Goal: Task Accomplishment & Management: Use online tool/utility

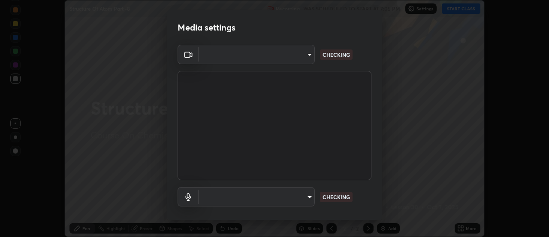
scroll to position [237, 549]
type input "e2aa400b7bb40988937289f1826270d99bb774d75893401bafd8ee5ef144e594"
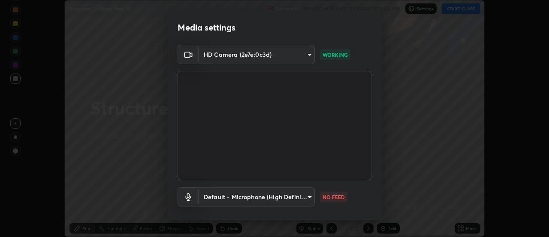
click at [239, 197] on body "Erase all Structure Of Atom Part -8 Recording WAS SCHEDULED TO START AT 7:05 PM…" at bounding box center [274, 118] width 549 height 237
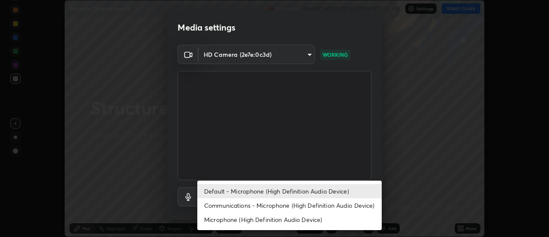
click at [240, 199] on li "Communications - Microphone (High Definition Audio Device)" at bounding box center [289, 205] width 185 height 14
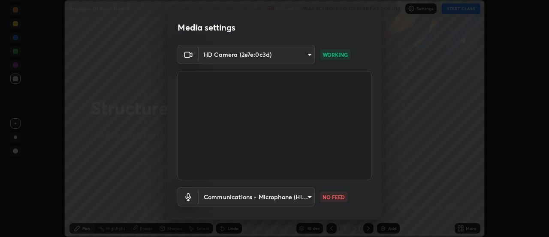
click at [230, 202] on body "Erase all Structure Of Atom Part -8 Recording WAS SCHEDULED TO START AT 7:05 PM…" at bounding box center [274, 118] width 549 height 237
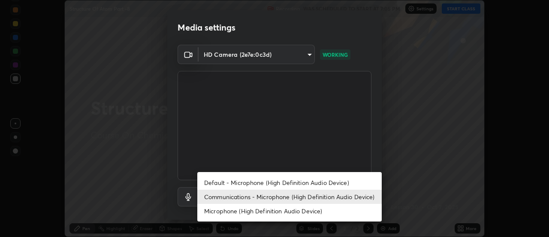
click at [220, 182] on li "Default - Microphone (High Definition Audio Device)" at bounding box center [289, 182] width 185 height 14
type input "default"
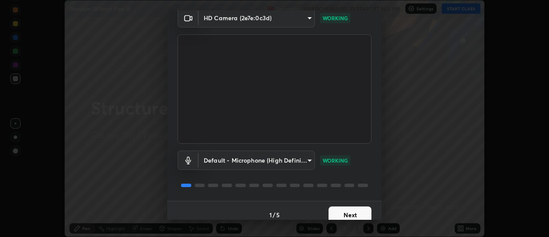
scroll to position [45, 0]
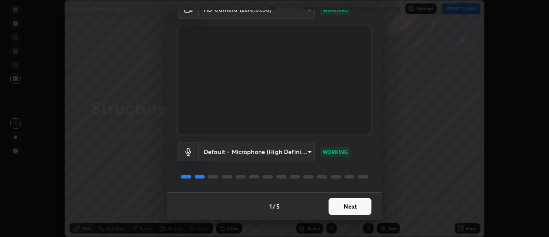
click at [340, 204] on button "Next" at bounding box center [350, 205] width 43 height 17
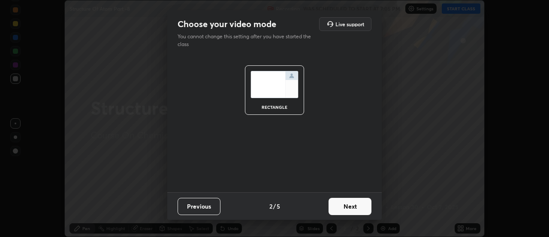
click at [344, 209] on button "Next" at bounding box center [350, 205] width 43 height 17
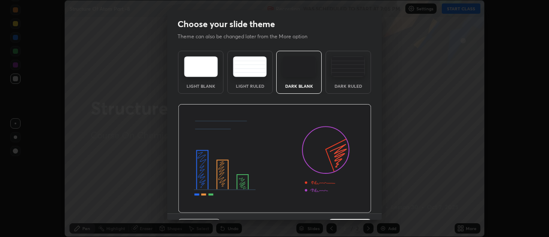
scroll to position [21, 0]
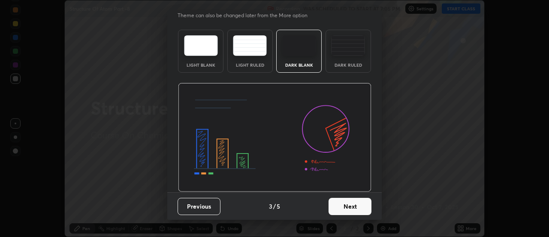
click at [346, 210] on button "Next" at bounding box center [350, 205] width 43 height 17
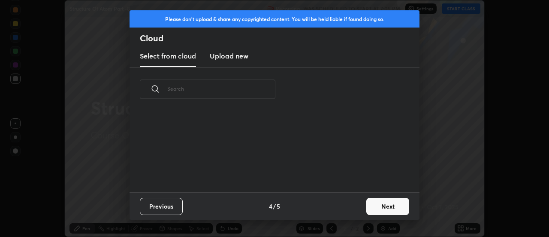
scroll to position [81, 276]
click at [373, 208] on button "Next" at bounding box center [388, 205] width 43 height 17
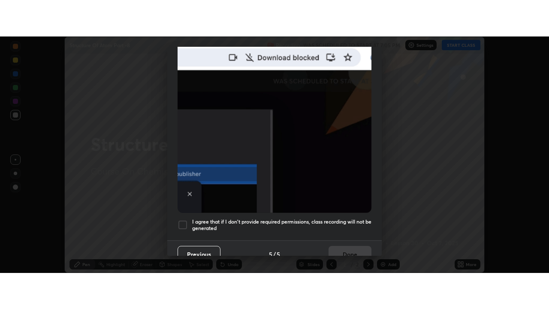
scroll to position [220, 0]
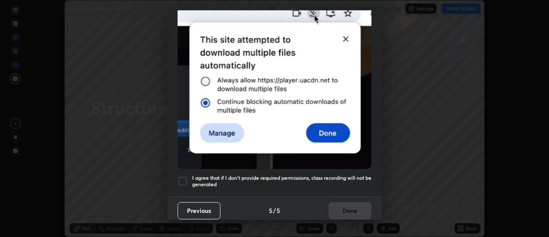
click at [183, 179] on div at bounding box center [183, 181] width 10 height 10
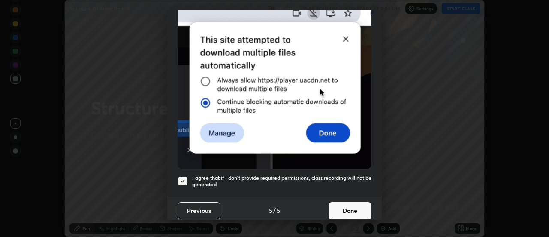
click at [346, 209] on button "Done" at bounding box center [350, 210] width 43 height 17
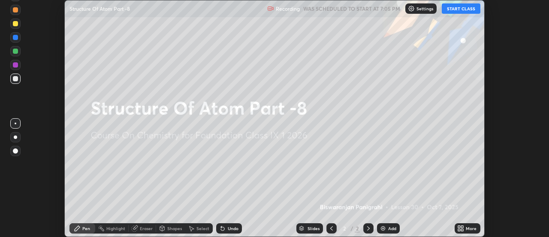
click at [383, 231] on img at bounding box center [383, 228] width 7 height 7
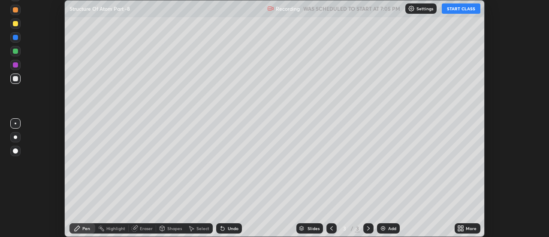
click at [460, 229] on icon at bounding box center [459, 229] width 2 height 2
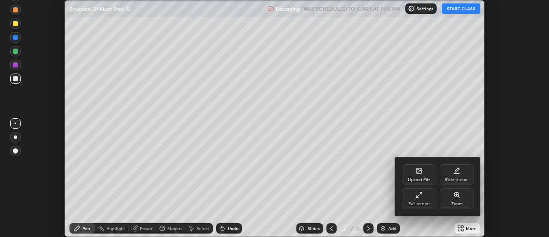
click at [356, 189] on div at bounding box center [274, 118] width 549 height 237
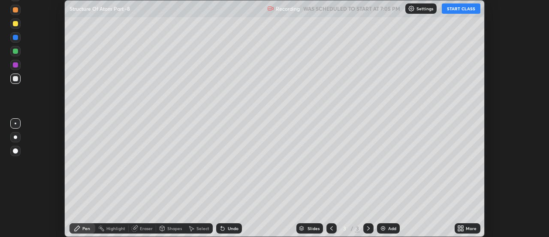
click at [460, 229] on icon at bounding box center [459, 229] width 2 height 2
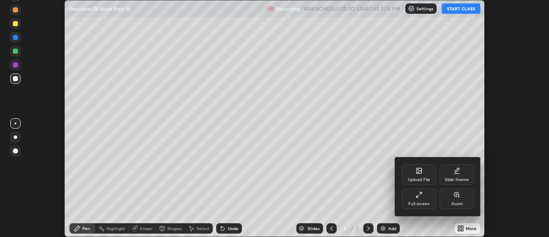
click at [417, 197] on icon at bounding box center [419, 194] width 7 height 7
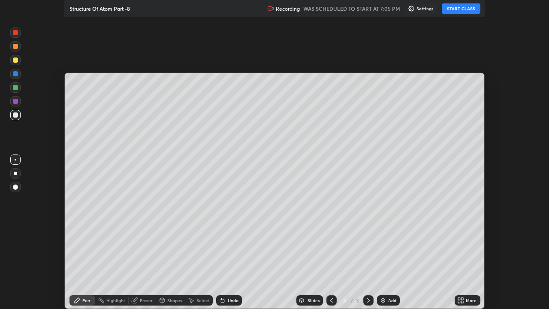
scroll to position [309, 549]
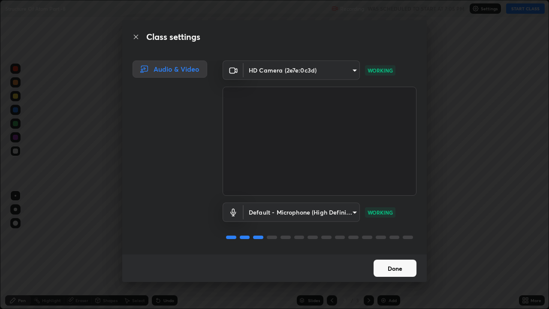
click at [393, 236] on button "Done" at bounding box center [395, 268] width 43 height 17
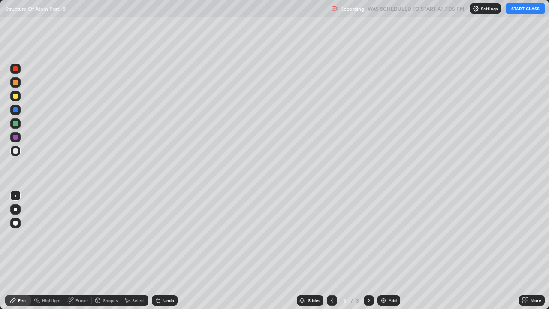
click at [520, 13] on button "START CLASS" at bounding box center [526, 8] width 39 height 10
click at [20, 210] on div at bounding box center [15, 209] width 10 height 10
click at [77, 236] on div "Eraser" at bounding box center [82, 300] width 13 height 4
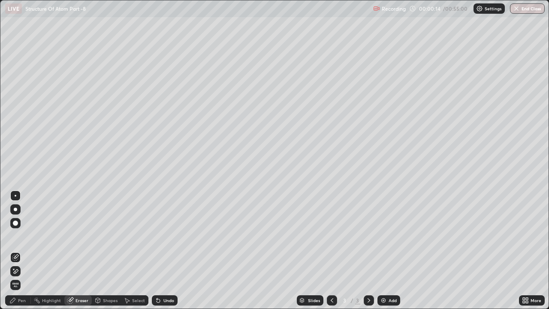
click at [24, 236] on div "Pen" at bounding box center [22, 300] width 8 height 4
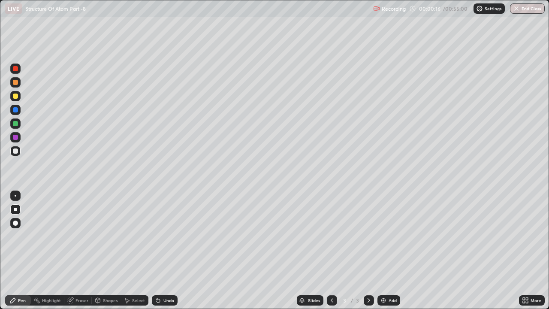
click at [82, 236] on div "Eraser" at bounding box center [82, 300] width 13 height 4
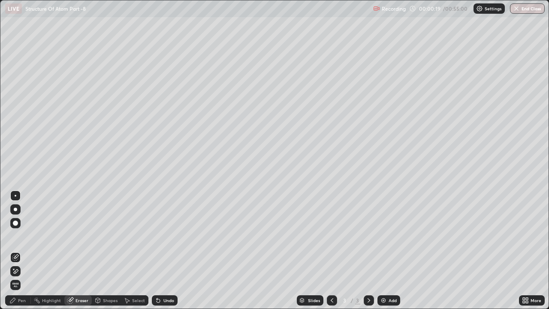
click at [23, 236] on div "Pen" at bounding box center [22, 300] width 8 height 4
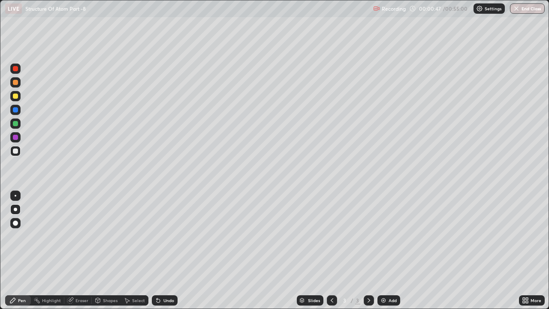
click at [16, 99] on div at bounding box center [15, 96] width 10 height 10
click at [16, 152] on div at bounding box center [15, 151] width 5 height 5
click at [17, 124] on div at bounding box center [15, 123] width 5 height 5
click at [158, 236] on div "Undo" at bounding box center [165, 300] width 26 height 10
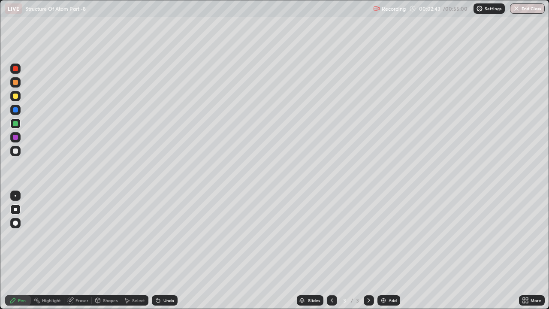
click at [162, 236] on div "Undo" at bounding box center [165, 300] width 26 height 10
click at [19, 154] on div at bounding box center [15, 151] width 10 height 10
click at [18, 139] on div at bounding box center [15, 137] width 5 height 5
click at [15, 151] on div at bounding box center [15, 151] width 5 height 5
click at [17, 100] on div at bounding box center [15, 96] width 10 height 10
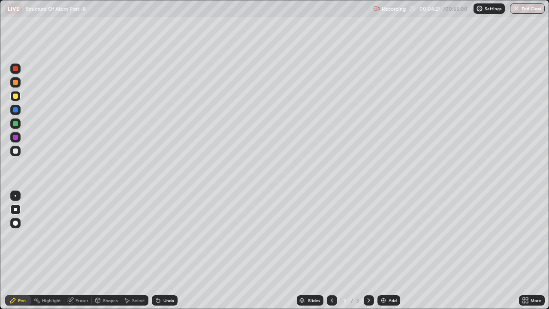
click at [19, 153] on div at bounding box center [15, 151] width 10 height 10
click at [169, 236] on div "Undo" at bounding box center [169, 300] width 11 height 4
click at [167, 236] on div "Undo" at bounding box center [169, 300] width 11 height 4
click at [166, 236] on div "Undo" at bounding box center [169, 300] width 11 height 4
click at [165, 236] on div "Undo" at bounding box center [165, 300] width 26 height 10
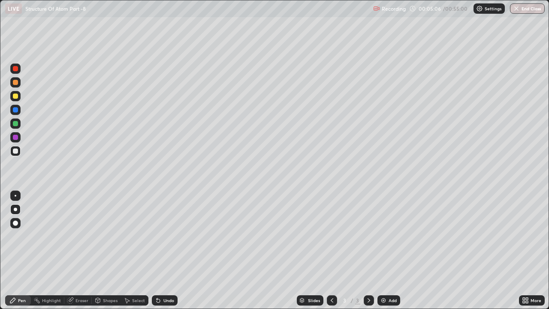
click at [165, 236] on div "Undo" at bounding box center [165, 300] width 26 height 10
click at [170, 236] on div "Undo" at bounding box center [169, 300] width 11 height 4
click at [18, 86] on div at bounding box center [15, 82] width 10 height 10
click at [19, 124] on div at bounding box center [15, 123] width 10 height 10
click at [380, 236] on img at bounding box center [383, 300] width 7 height 7
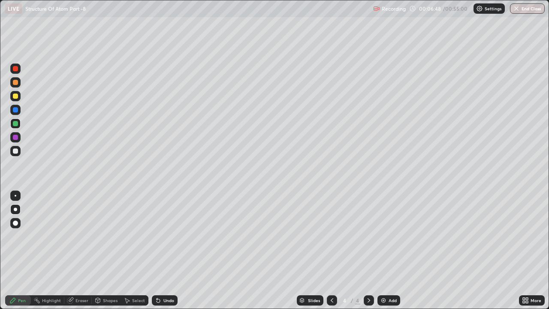
click at [165, 236] on div "Undo" at bounding box center [165, 300] width 26 height 10
click at [17, 152] on div at bounding box center [15, 151] width 5 height 5
click at [15, 99] on div at bounding box center [15, 96] width 10 height 10
click at [16, 138] on div at bounding box center [15, 137] width 5 height 5
click at [16, 151] on div at bounding box center [15, 151] width 5 height 5
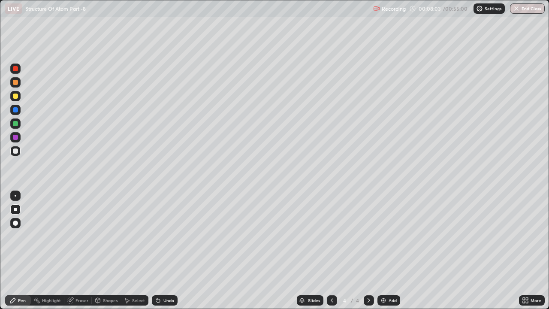
click at [166, 236] on div "Undo" at bounding box center [165, 300] width 26 height 10
click at [15, 100] on div at bounding box center [15, 96] width 10 height 10
click at [328, 236] on div at bounding box center [332, 300] width 10 height 10
click at [368, 236] on icon at bounding box center [369, 300] width 3 height 4
click at [15, 83] on div at bounding box center [15, 82] width 5 height 5
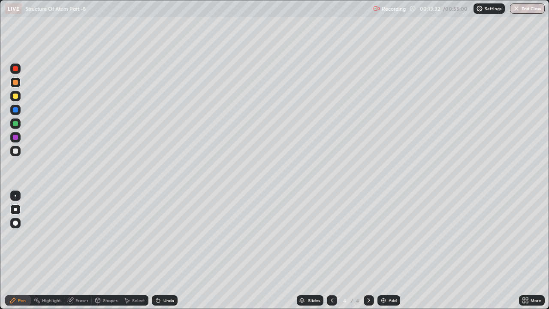
click at [329, 236] on icon at bounding box center [332, 300] width 7 height 7
click at [16, 154] on div at bounding box center [15, 151] width 10 height 10
click at [369, 236] on icon at bounding box center [369, 300] width 7 height 7
click at [16, 138] on div at bounding box center [15, 137] width 5 height 5
click at [331, 236] on div at bounding box center [332, 300] width 10 height 10
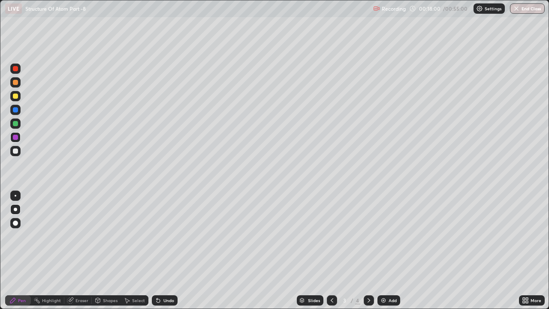
click at [370, 236] on icon at bounding box center [369, 300] width 7 height 7
click at [331, 236] on icon at bounding box center [332, 300] width 7 height 7
click at [367, 236] on icon at bounding box center [369, 300] width 7 height 7
click at [383, 236] on img at bounding box center [383, 300] width 7 height 7
click at [16, 155] on div at bounding box center [15, 151] width 10 height 10
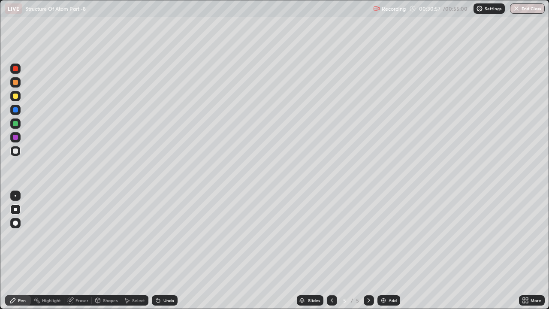
click at [17, 156] on div at bounding box center [15, 151] width 10 height 10
click at [15, 137] on div at bounding box center [15, 137] width 5 height 5
click at [17, 123] on div at bounding box center [15, 123] width 5 height 5
click at [16, 111] on div at bounding box center [15, 109] width 5 height 5
click at [384, 236] on img at bounding box center [383, 300] width 7 height 7
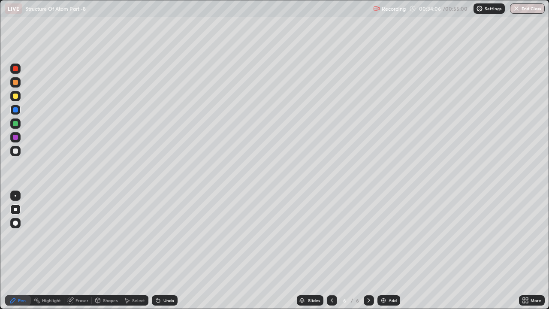
click at [18, 151] on div at bounding box center [15, 151] width 5 height 5
click at [169, 236] on div "Undo" at bounding box center [165, 300] width 26 height 10
click at [160, 236] on icon at bounding box center [158, 300] width 7 height 7
click at [157, 236] on icon at bounding box center [158, 300] width 3 height 3
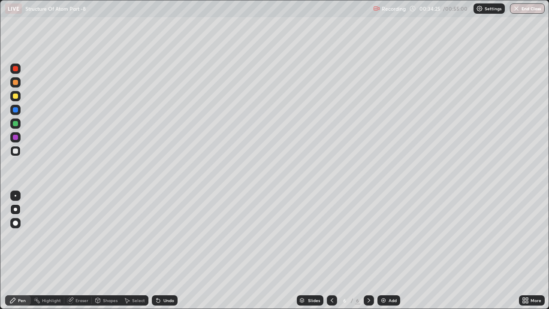
click at [157, 236] on icon at bounding box center [158, 300] width 7 height 7
click at [14, 137] on div at bounding box center [15, 137] width 5 height 5
click at [18, 98] on div at bounding box center [15, 96] width 10 height 10
click at [528, 12] on button "End Class" at bounding box center [527, 8] width 35 height 10
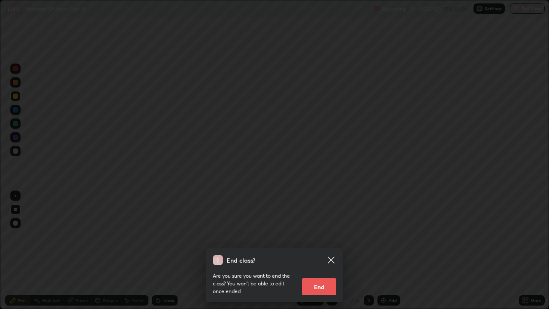
click at [335, 236] on button "End" at bounding box center [319, 286] width 34 height 17
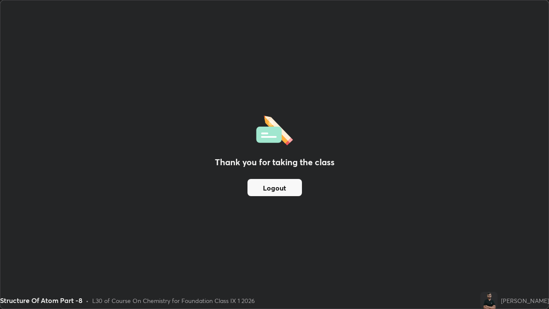
click at [276, 193] on button "Logout" at bounding box center [275, 187] width 55 height 17
